Goal: Book appointment/travel/reservation

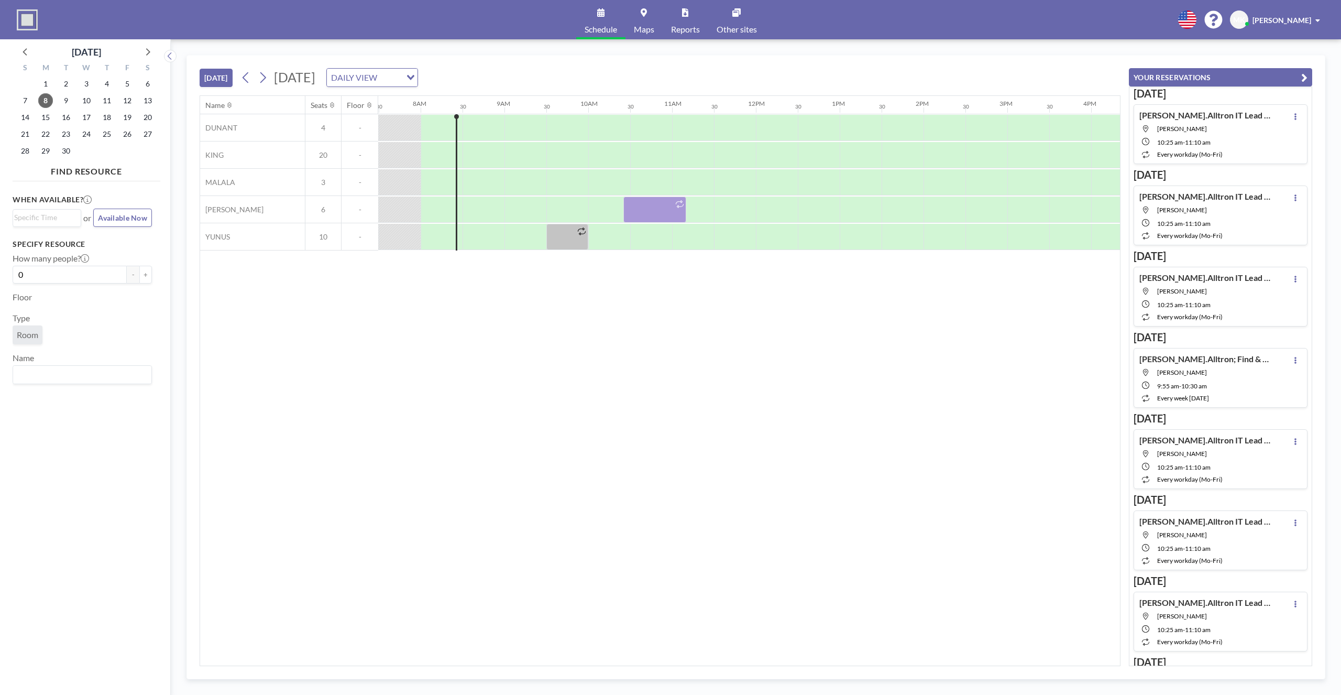
scroll to position [0, 629]
click at [471, 213] on div at bounding box center [483, 209] width 42 height 26
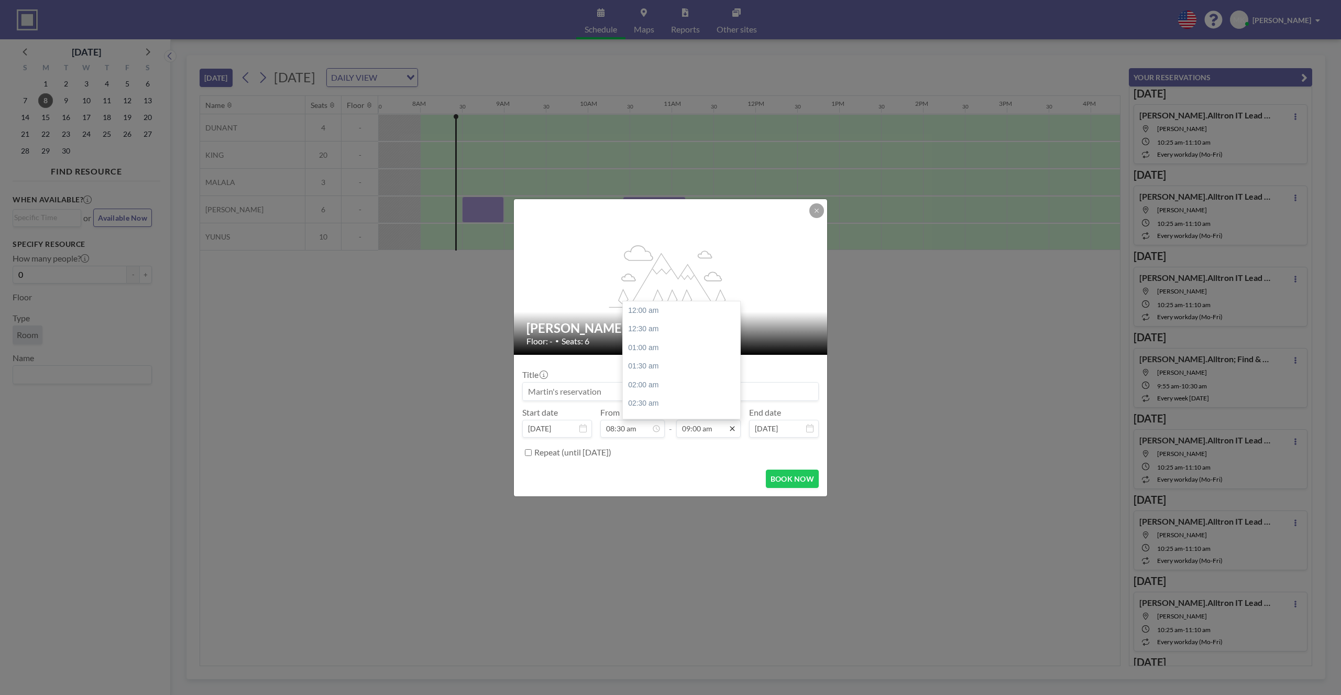
scroll to position [336, 0]
click at [730, 430] on icon at bounding box center [732, 428] width 8 height 8
click at [673, 368] on div "10:30 am" at bounding box center [681, 366] width 117 height 19
type input "10:30 am"
click at [664, 394] on input at bounding box center [670, 391] width 295 height 18
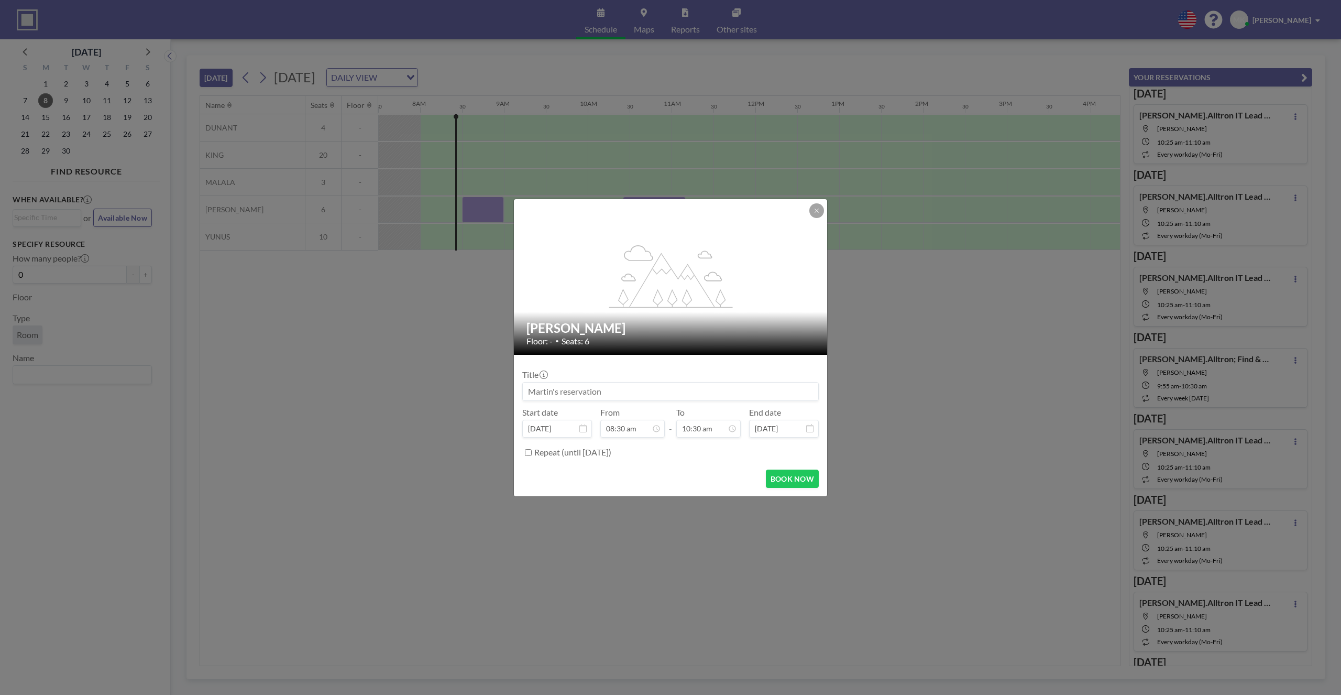
click at [647, 388] on input at bounding box center [670, 391] width 295 height 18
type input "[PERSON_NAME].Alltron"
click at [794, 479] on button "BOOK NOW" at bounding box center [792, 478] width 53 height 18
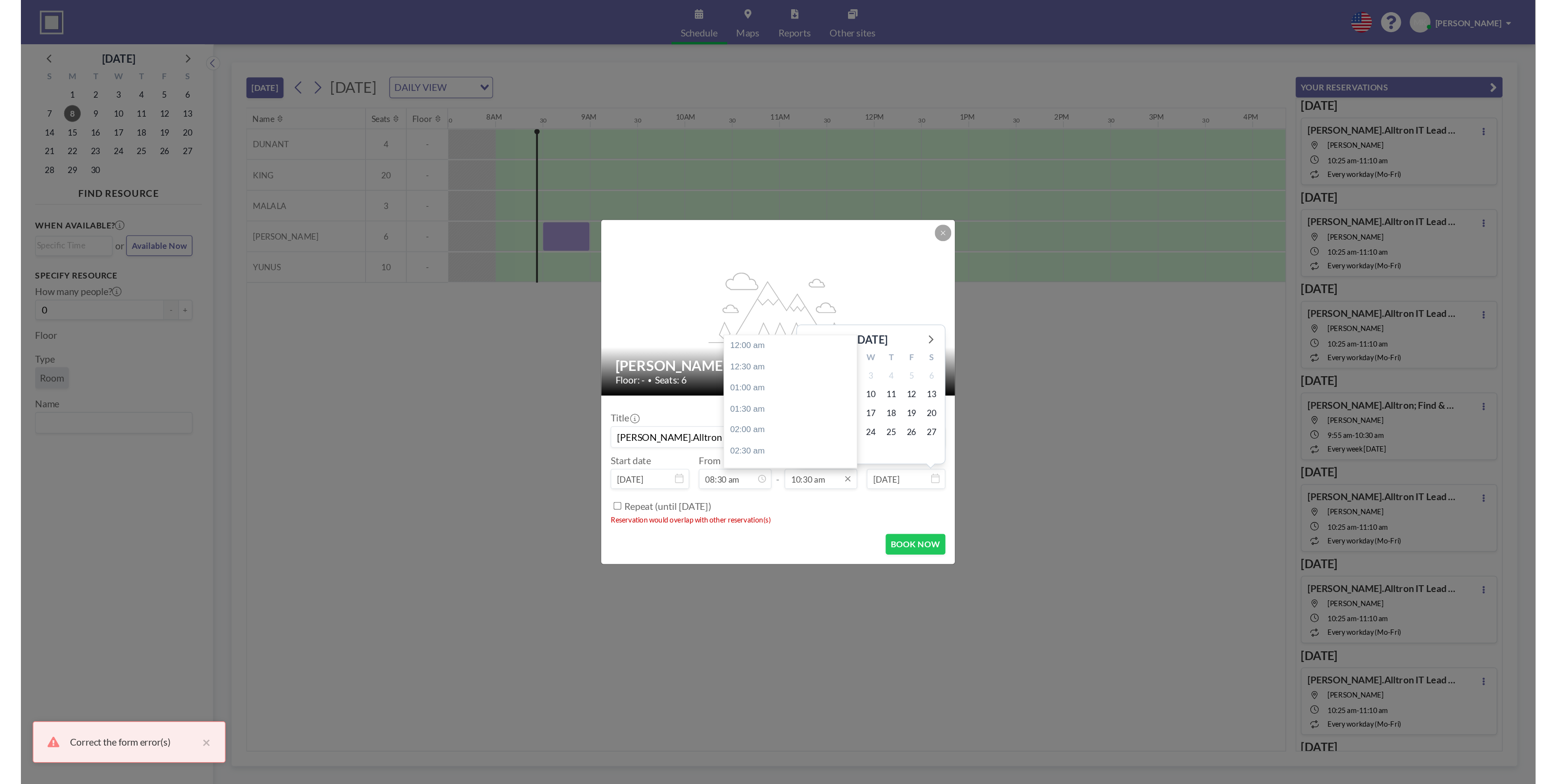
scroll to position [364, 0]
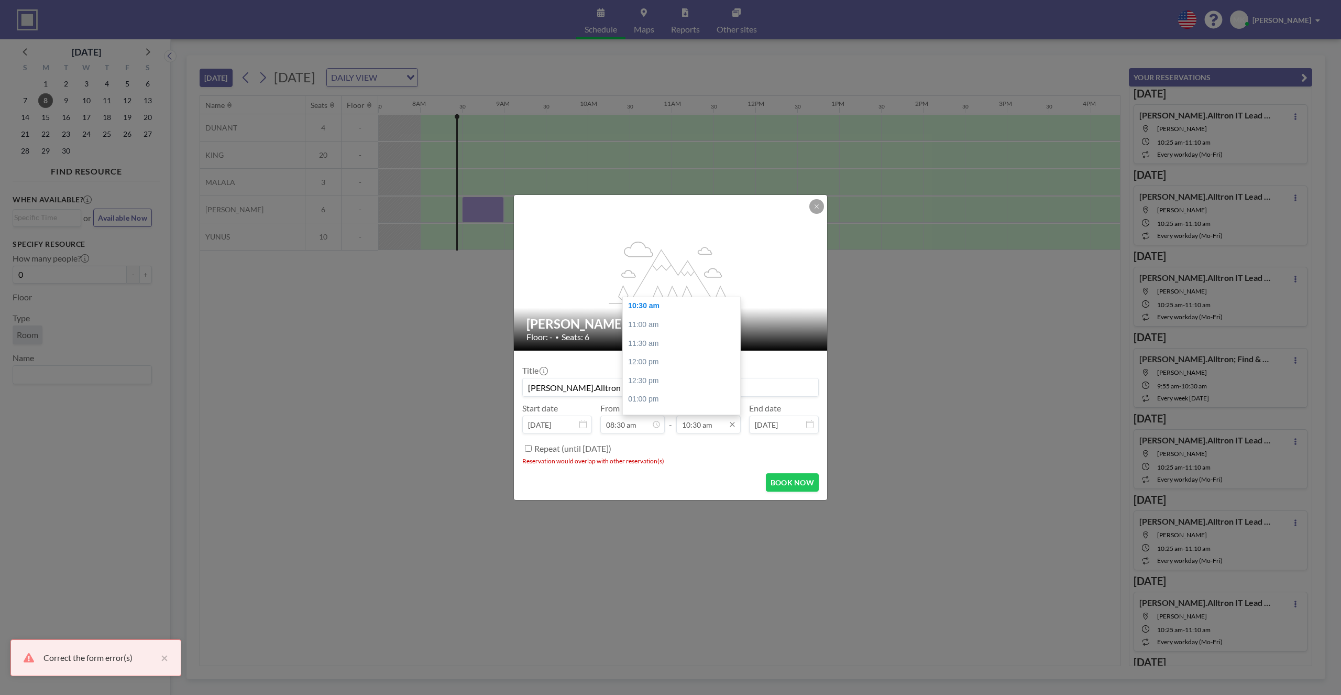
click at [694, 425] on input "10:30 am" at bounding box center [708, 424] width 64 height 18
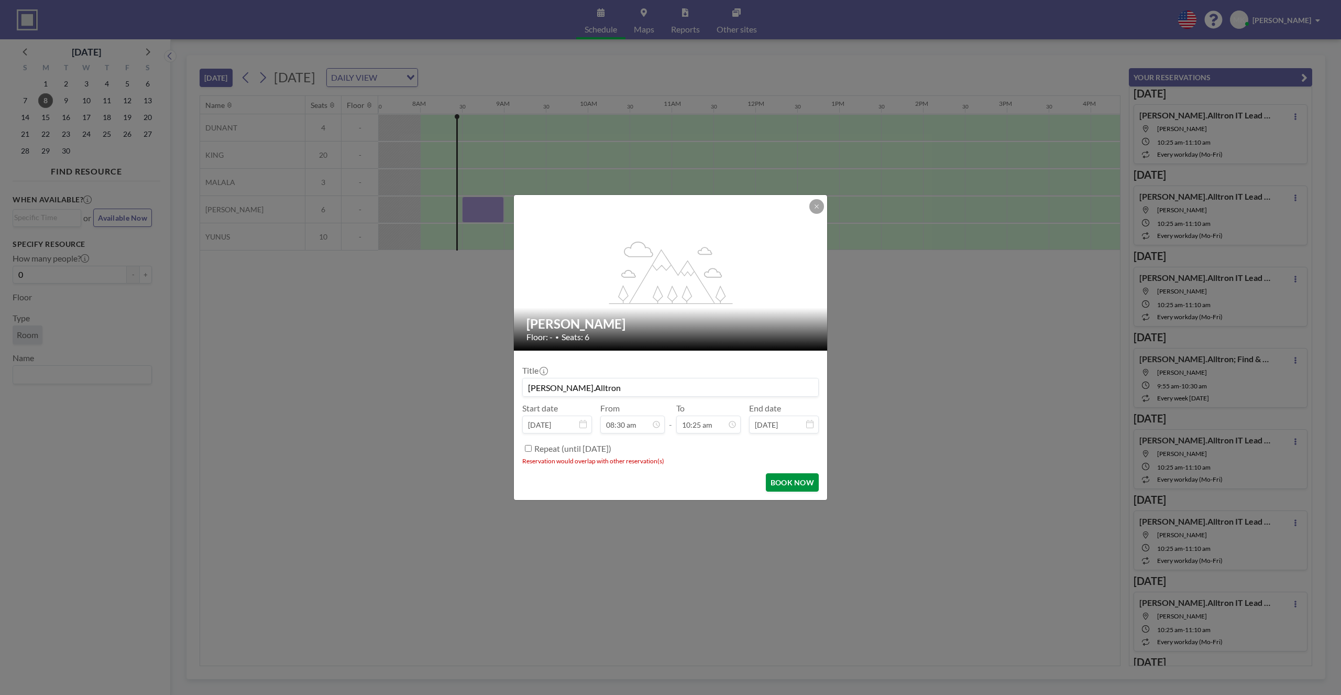
type input "10:25 am"
click at [778, 483] on button "BOOK NOW" at bounding box center [792, 482] width 53 height 18
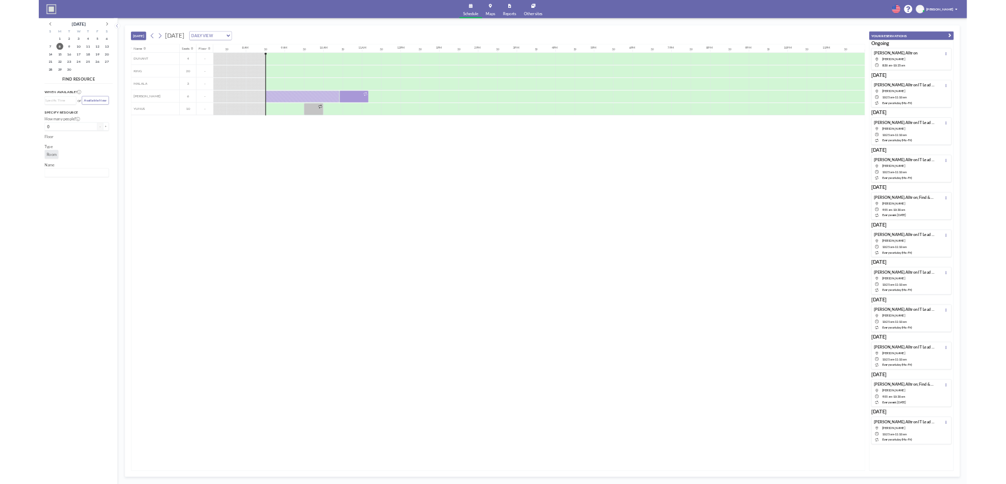
scroll to position [0, 600]
